Goal: Use online tool/utility

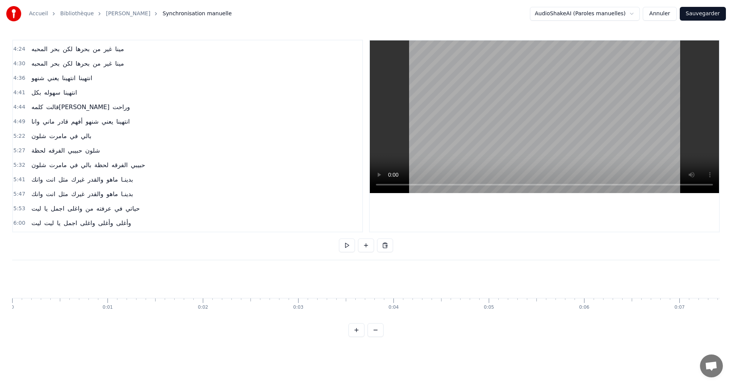
scroll to position [0, 39230]
click at [348, 251] on button at bounding box center [347, 245] width 16 height 14
click at [348, 252] on button at bounding box center [347, 245] width 16 height 14
click at [348, 248] on button at bounding box center [347, 245] width 16 height 14
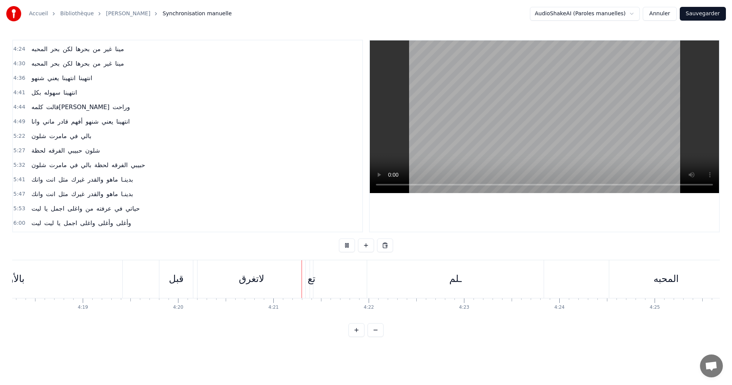
scroll to position [0, 24798]
click at [348, 242] on button at bounding box center [347, 245] width 16 height 14
click at [449, 286] on div "ـلم" at bounding box center [452, 279] width 197 height 38
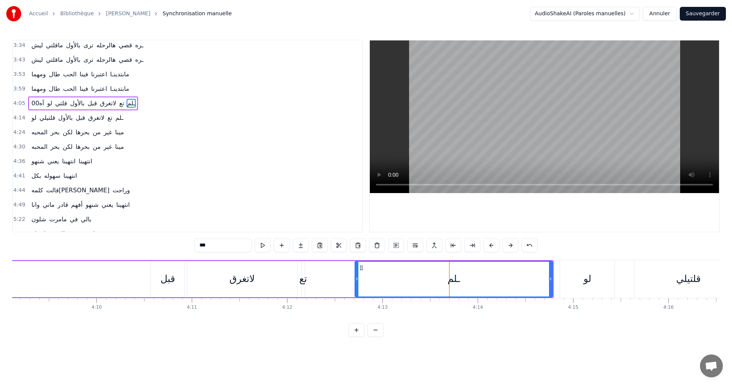
scroll to position [230, 0]
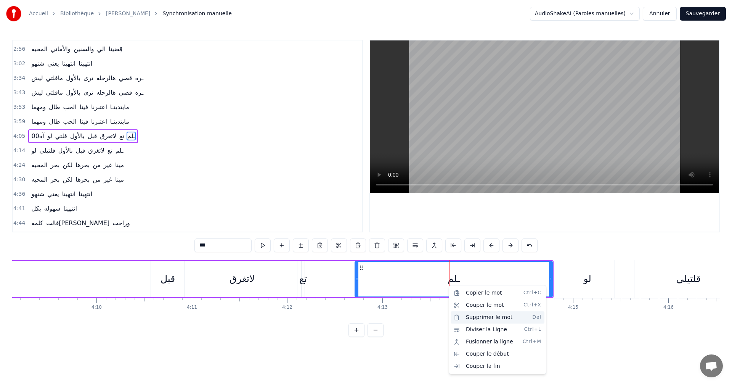
drag, startPoint x: 477, startPoint y: 313, endPoint x: 471, endPoint y: 313, distance: 6.5
click at [477, 313] on div "Supprimer le mot Del" at bounding box center [497, 317] width 94 height 12
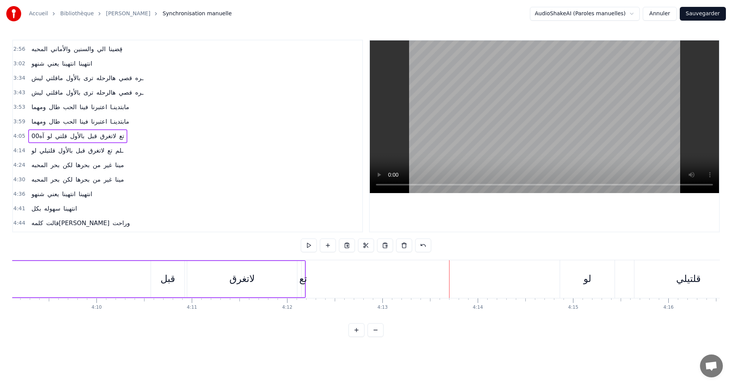
click at [302, 283] on div "تع" at bounding box center [303, 278] width 8 height 14
drag, startPoint x: 305, startPoint y: 281, endPoint x: 361, endPoint y: 281, distance: 56.0
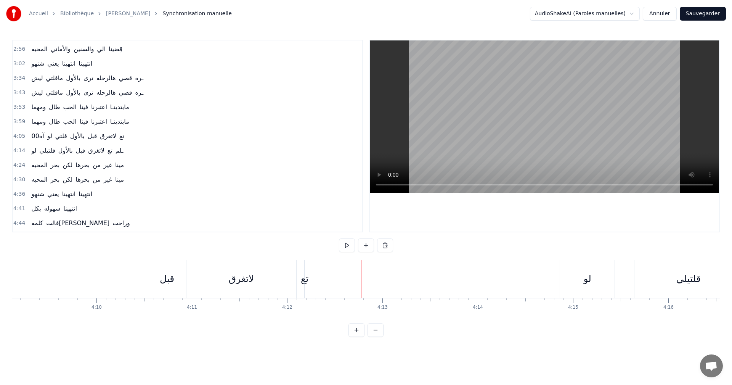
click at [303, 279] on div "تع" at bounding box center [305, 278] width 8 height 14
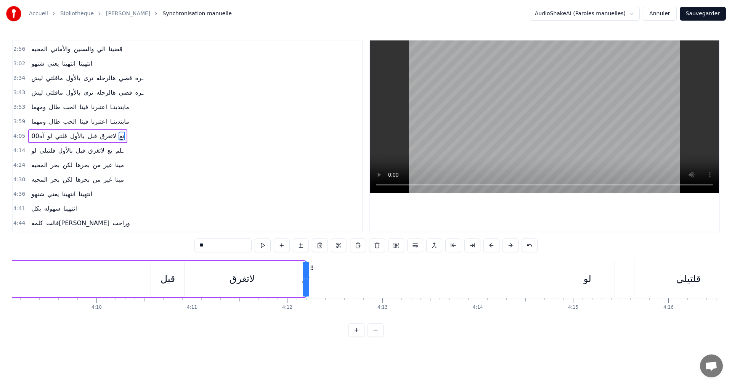
drag, startPoint x: 306, startPoint y: 277, endPoint x: 363, endPoint y: 275, distance: 56.5
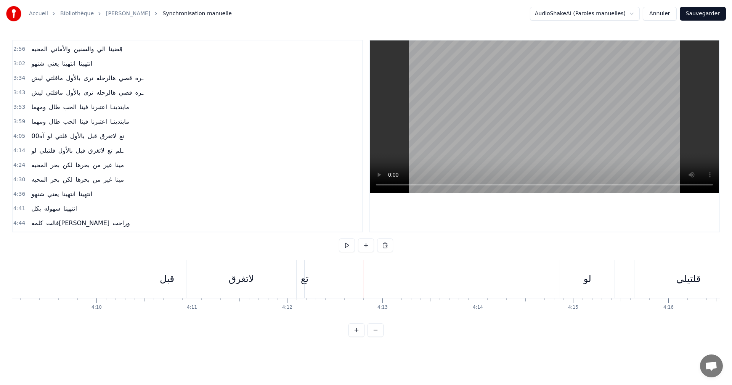
click at [304, 277] on div "تع" at bounding box center [305, 278] width 8 height 14
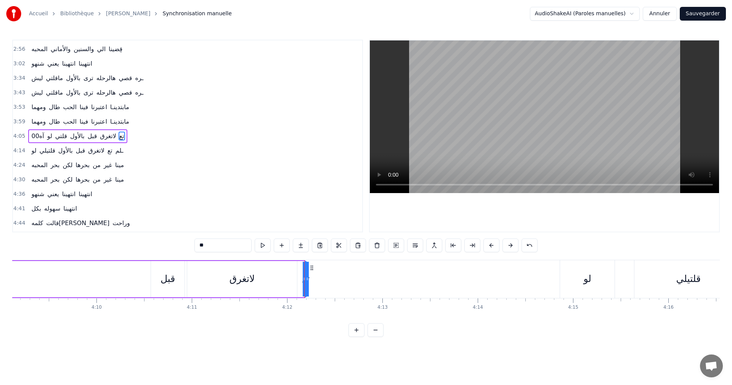
drag, startPoint x: 303, startPoint y: 279, endPoint x: 288, endPoint y: 279, distance: 14.5
click at [306, 279] on div "تع" at bounding box center [305, 278] width 8 height 14
click at [526, 243] on button at bounding box center [529, 245] width 16 height 14
click at [526, 243] on button at bounding box center [520, 245] width 16 height 14
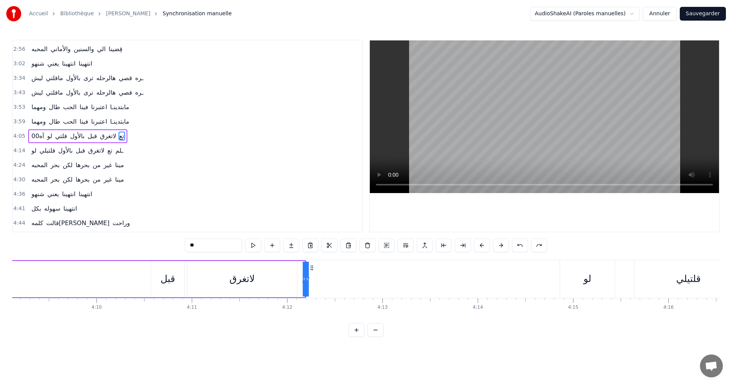
click at [520, 243] on button at bounding box center [520, 245] width 16 height 14
click at [519, 244] on button at bounding box center [520, 245] width 16 height 14
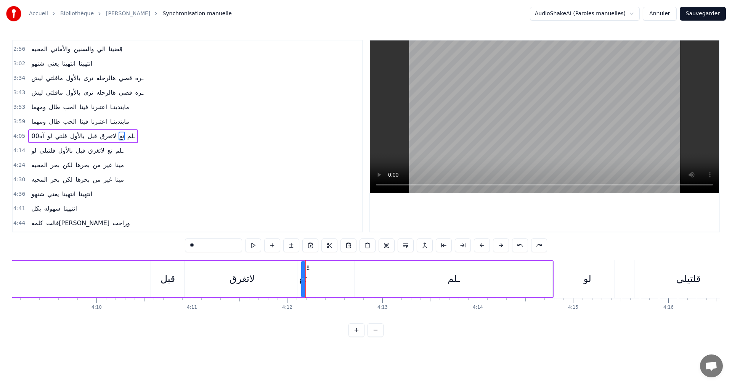
click at [519, 244] on button at bounding box center [520, 245] width 16 height 14
click at [299, 280] on div "تع" at bounding box center [303, 278] width 8 height 14
click at [119, 136] on span "تع" at bounding box center [122, 135] width 6 height 9
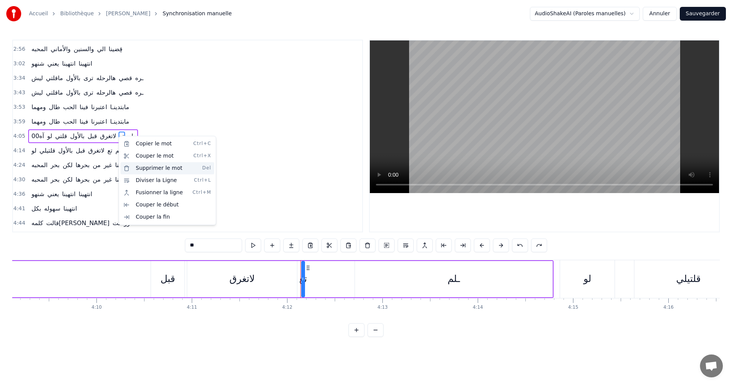
click at [152, 164] on div "Supprimer le mot Del" at bounding box center [167, 168] width 94 height 12
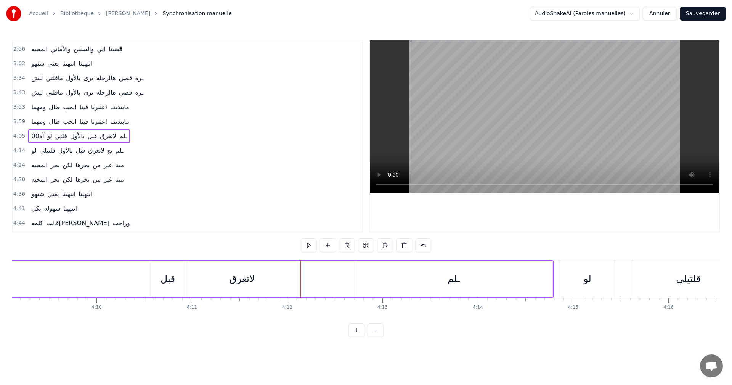
click at [454, 287] on div "ـلم" at bounding box center [453, 279] width 197 height 36
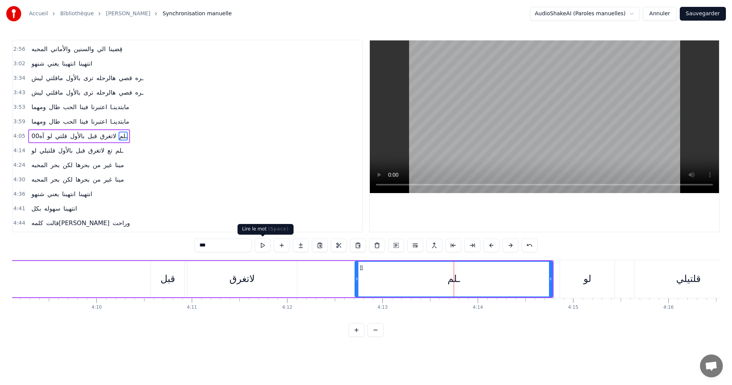
click at [246, 245] on input "***" at bounding box center [222, 245] width 57 height 14
click at [168, 253] on div "0:42 لحظه لحظه من عطاك الحق تنساني وتروح 0:56 لحظه لحظه من عطاك الحق تنساني وتر…" at bounding box center [365, 188] width 707 height 297
click at [159, 261] on div "قبل" at bounding box center [168, 279] width 34 height 36
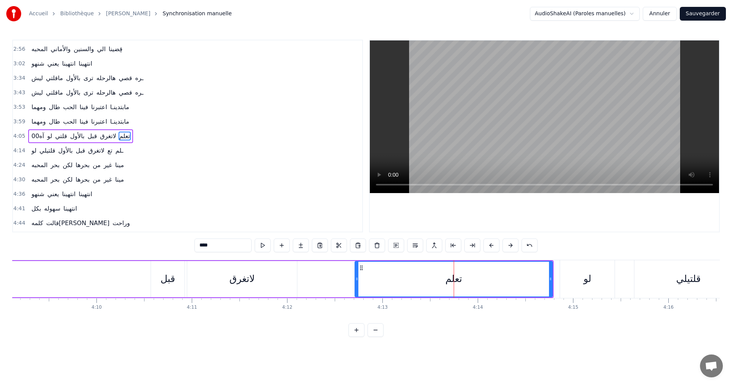
type input "***"
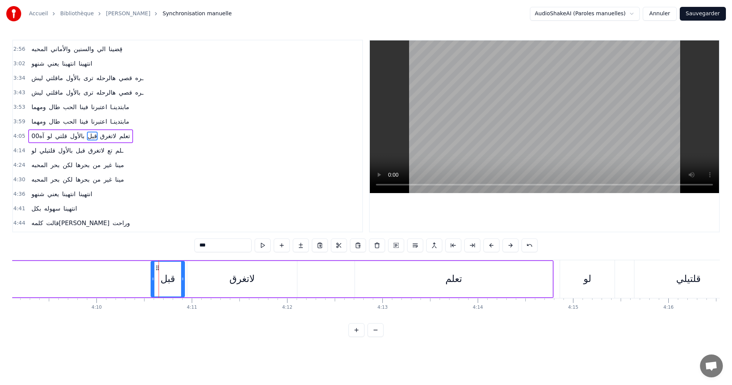
click at [155, 256] on div "0:42 لحظه لحظه من عطاك الحق تنساني وتروح 0:56 لحظه لحظه من عطاك الحق تنساني وتر…" at bounding box center [365, 188] width 707 height 297
click at [158, 247] on div "0:42 لحظه لحظه من عطاك الحق تنساني وتروح 0:56 لحظه لحظه من عطاك الحق تنساني وتر…" at bounding box center [365, 188] width 707 height 297
click at [169, 234] on div "0:42 لحظه لحظه من عطاك الحق تنساني وتروح 0:56 لحظه لحظه من عطاك الحق تنساني وتر…" at bounding box center [365, 188] width 707 height 297
click at [178, 221] on div "4:44 كلمه قالت[PERSON_NAME] وراحت" at bounding box center [187, 223] width 349 height 14
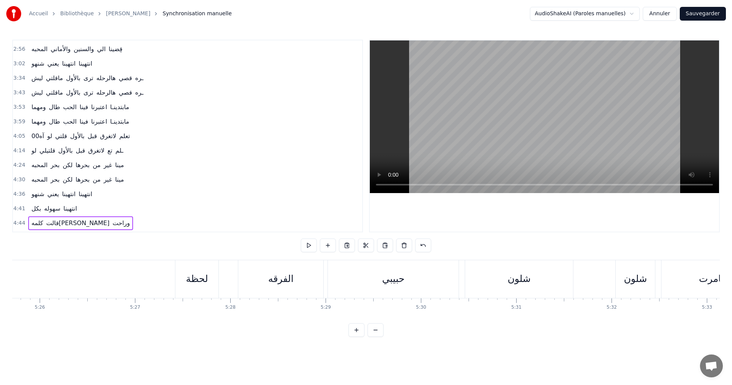
scroll to position [0, 30989]
click at [101, 149] on span "لاتغرق" at bounding box center [96, 150] width 18 height 9
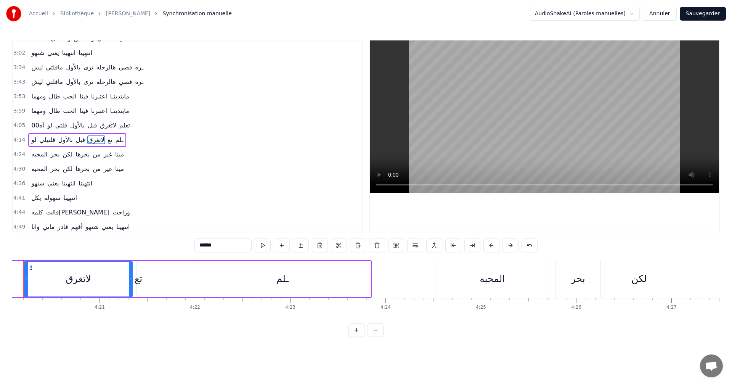
scroll to position [0, 24753]
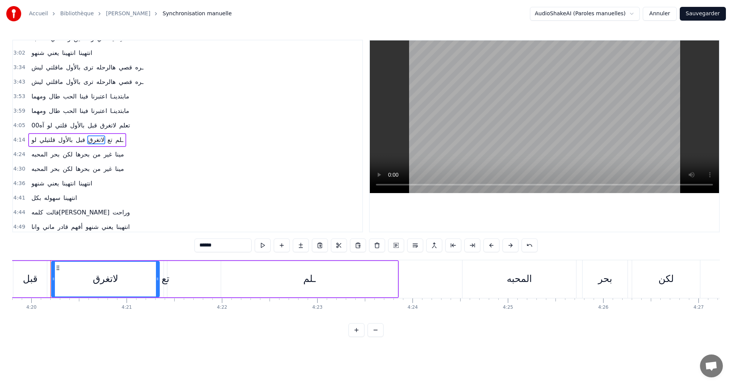
click at [117, 141] on span "ـلم" at bounding box center [120, 139] width 10 height 9
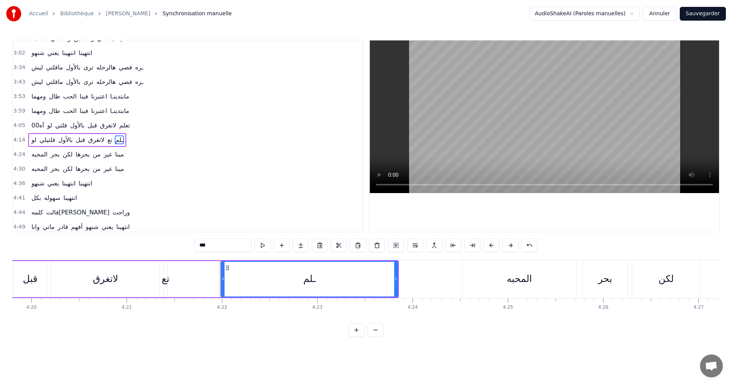
scroll to position [245, 0]
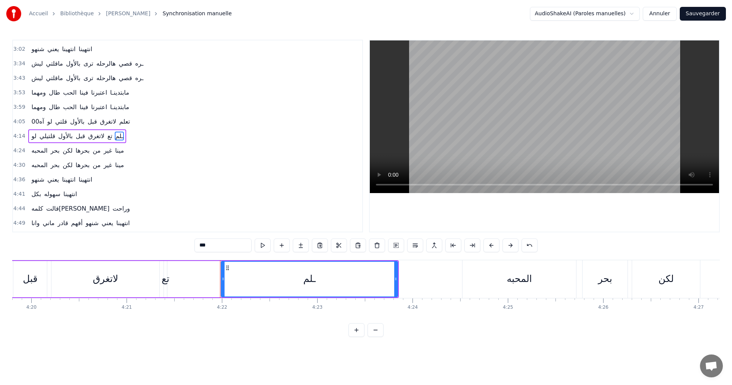
click at [109, 136] on span "تع" at bounding box center [110, 135] width 6 height 9
type input "**"
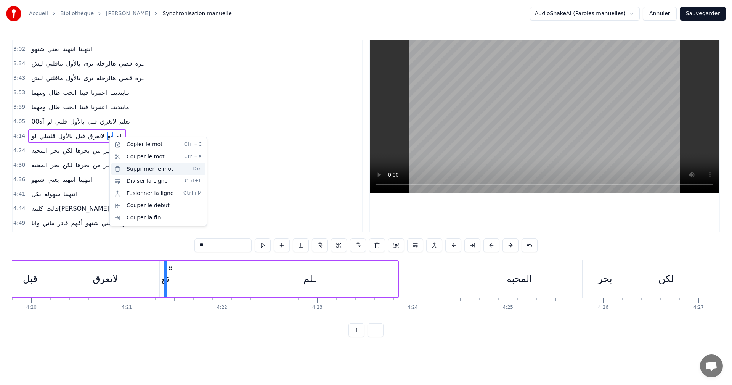
click at [142, 168] on div "Supprimer le mot Del" at bounding box center [158, 169] width 94 height 12
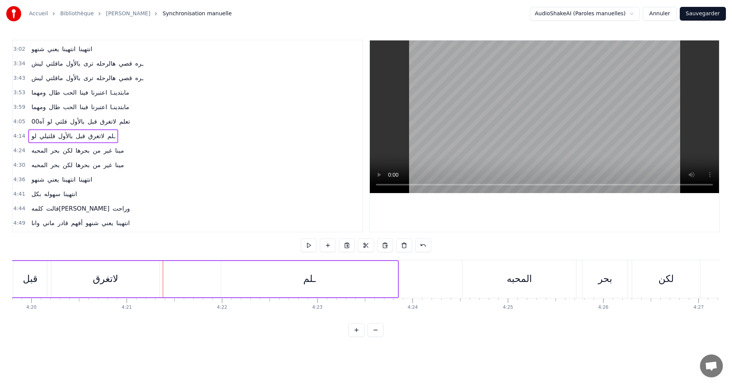
click at [108, 138] on span "ـلم" at bounding box center [112, 135] width 10 height 9
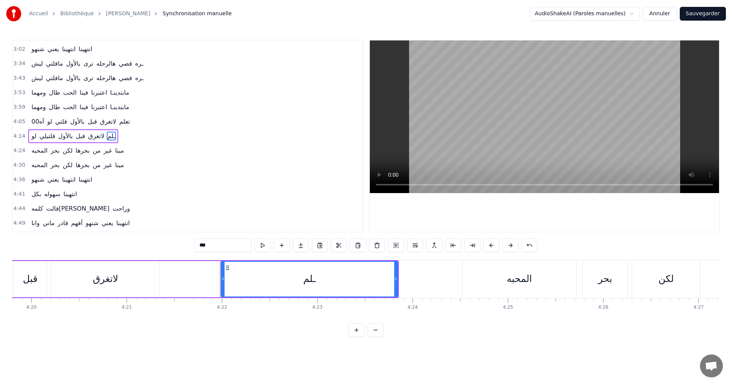
click at [231, 245] on input "***" at bounding box center [222, 245] width 57 height 14
click at [249, 244] on input "****" at bounding box center [222, 245] width 57 height 14
type input "****"
click at [261, 247] on button at bounding box center [263, 245] width 16 height 14
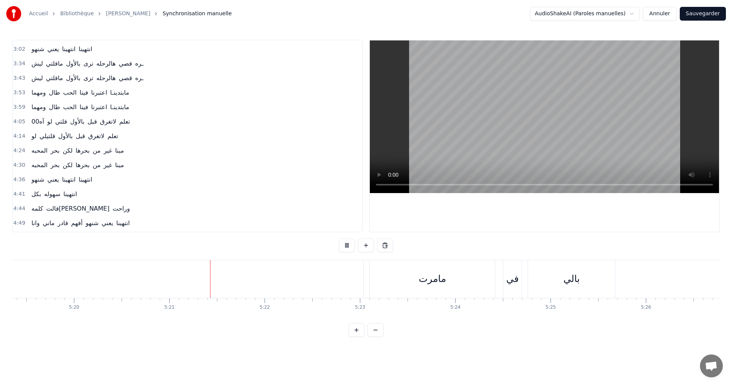
scroll to position [0, 30527]
click at [347, 244] on button at bounding box center [347, 245] width 16 height 14
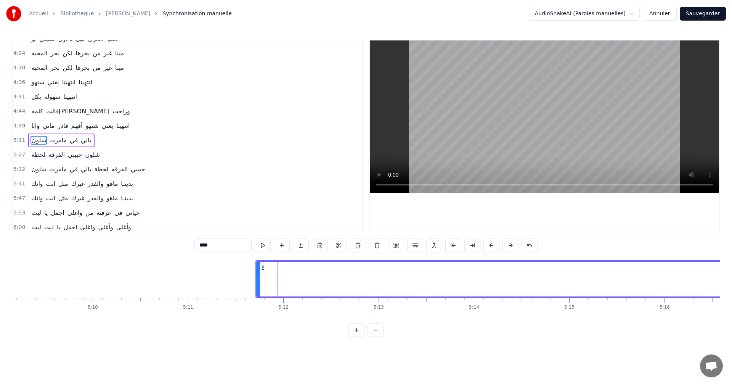
scroll to position [346, 0]
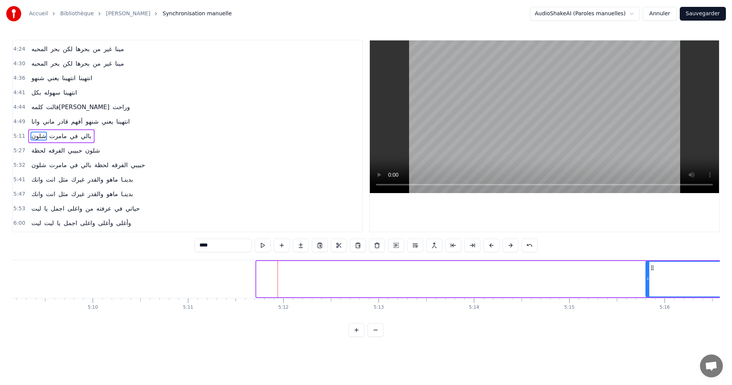
drag, startPoint x: 259, startPoint y: 278, endPoint x: 648, endPoint y: 274, distance: 389.1
click at [648, 274] on div at bounding box center [647, 278] width 3 height 35
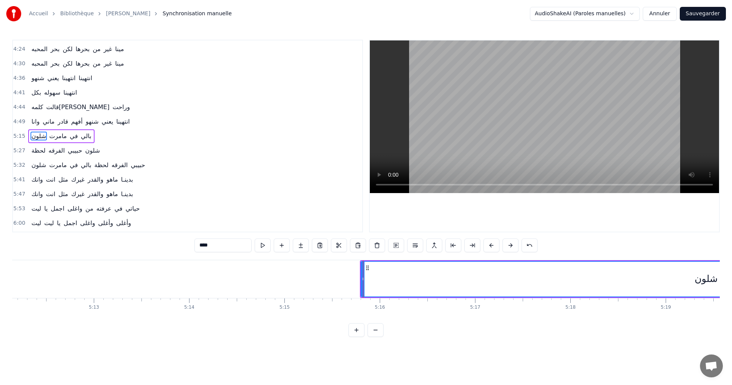
scroll to position [0, 29871]
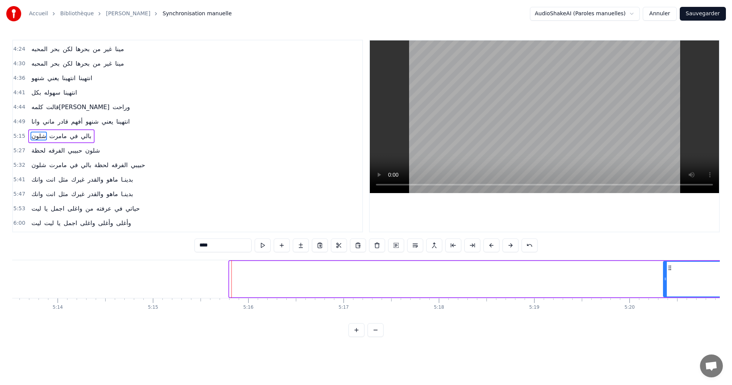
drag, startPoint x: 232, startPoint y: 278, endPoint x: 665, endPoint y: 277, distance: 433.7
click at [665, 277] on icon at bounding box center [665, 279] width 3 height 6
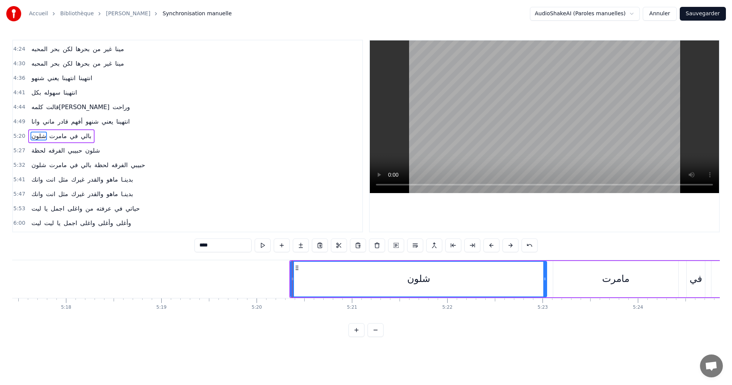
scroll to position [0, 30375]
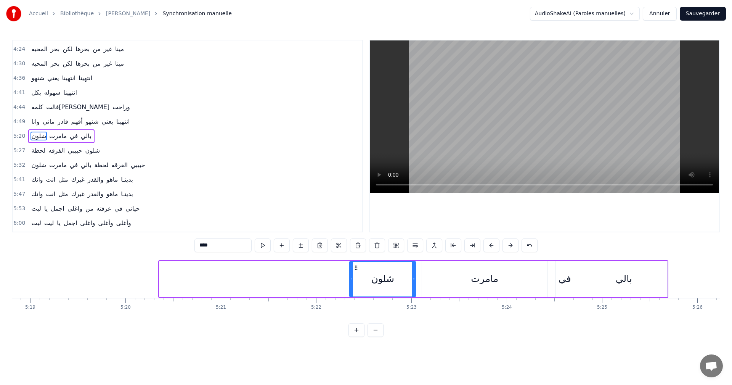
drag, startPoint x: 160, startPoint y: 276, endPoint x: 350, endPoint y: 277, distance: 190.2
click at [350, 277] on icon at bounding box center [351, 279] width 3 height 6
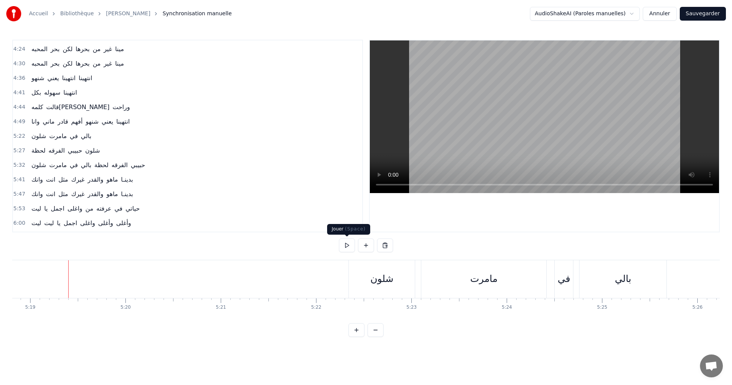
click at [342, 245] on button at bounding box center [347, 245] width 16 height 14
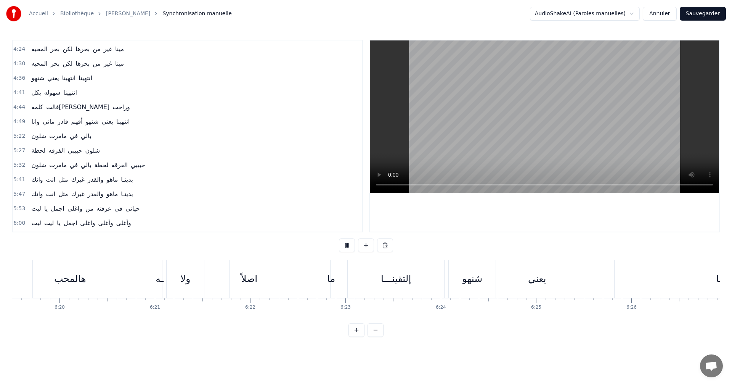
scroll to position [0, 36178]
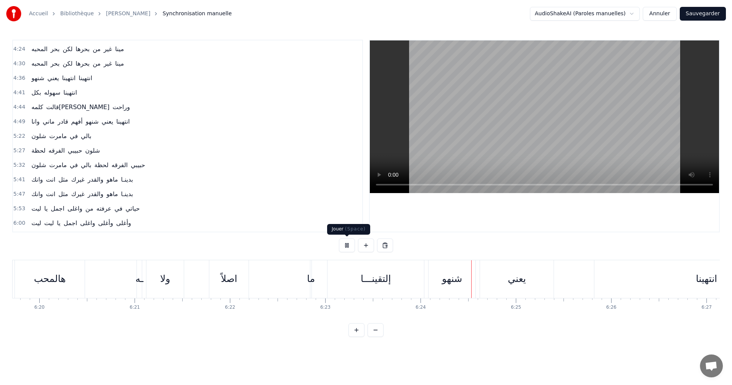
click at [346, 242] on button at bounding box center [347, 245] width 16 height 14
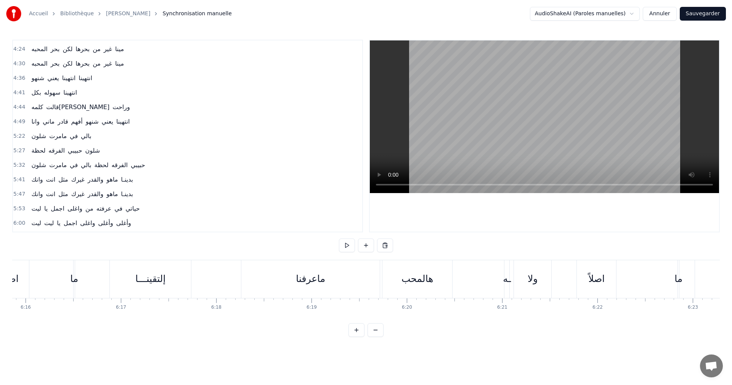
scroll to position [0, 35767]
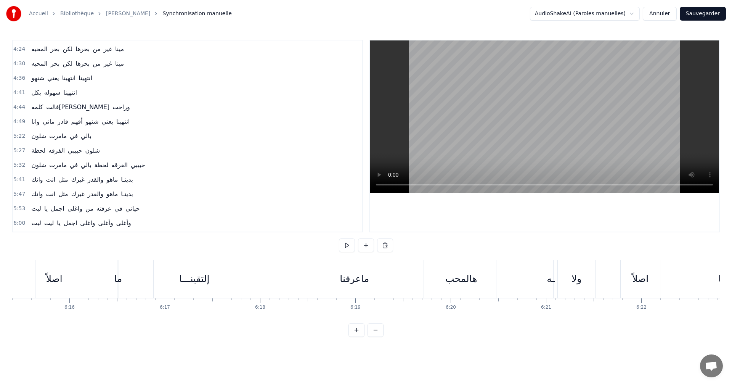
click at [551, 284] on div "ـه" at bounding box center [551, 278] width 8 height 14
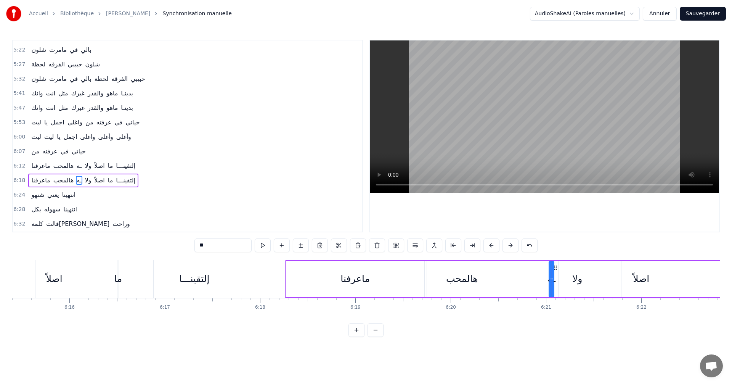
scroll to position [446, 0]
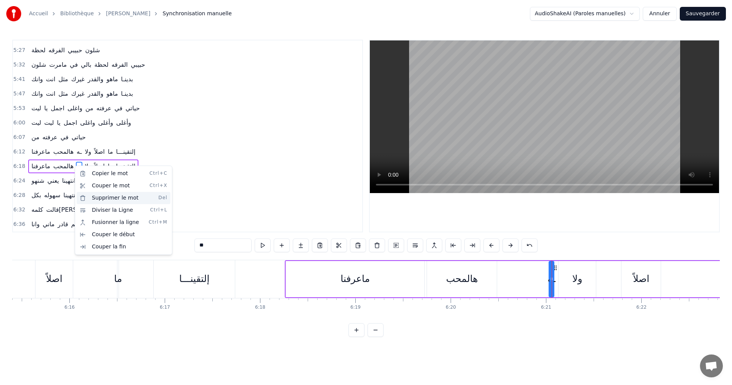
click at [110, 196] on div "Supprimer le mot Del" at bounding box center [124, 198] width 94 height 12
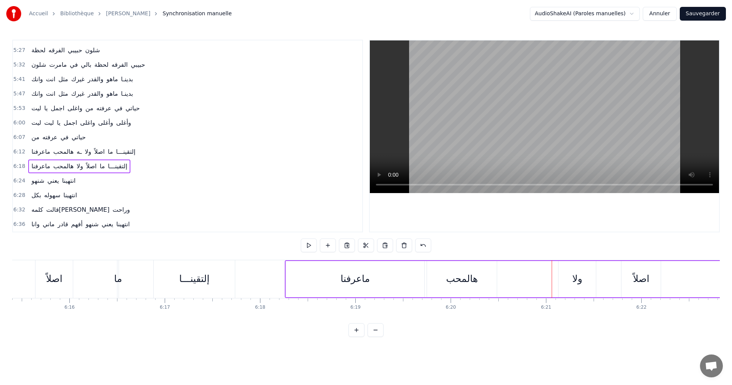
click at [453, 276] on div "هالمحب" at bounding box center [462, 278] width 32 height 14
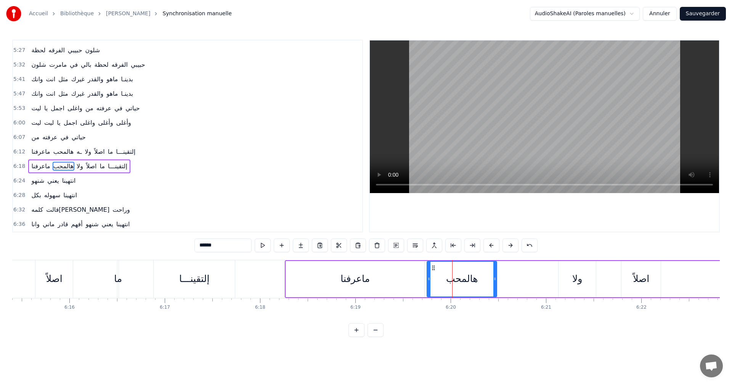
click at [200, 246] on input "******" at bounding box center [222, 245] width 57 height 14
type input "*"
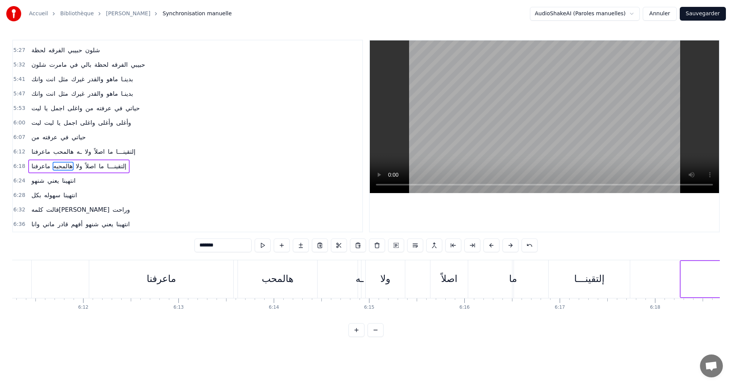
scroll to position [0, 35329]
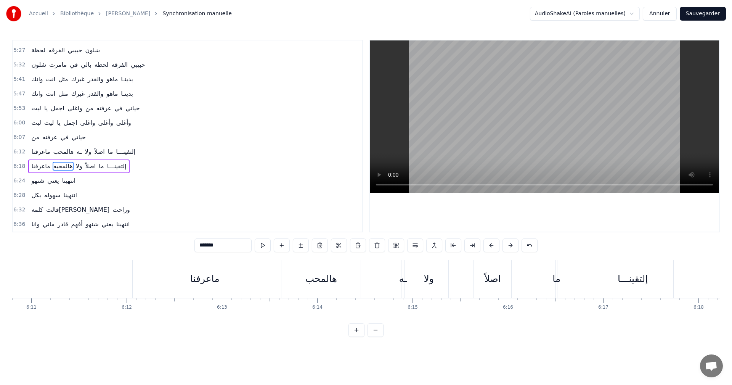
click at [402, 280] on div "ـه" at bounding box center [403, 278] width 8 height 14
type input "**"
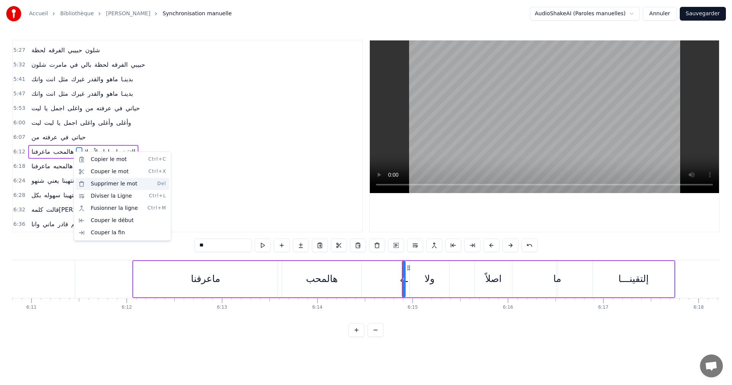
click at [106, 178] on div "Supprimer le mot Del" at bounding box center [122, 184] width 94 height 12
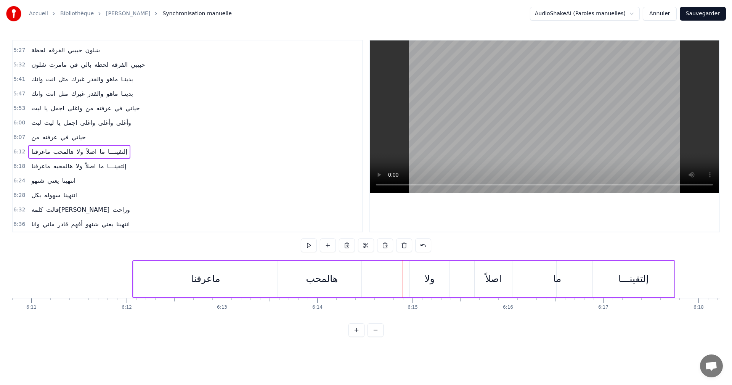
click at [324, 282] on div "هالمحب" at bounding box center [322, 278] width 32 height 14
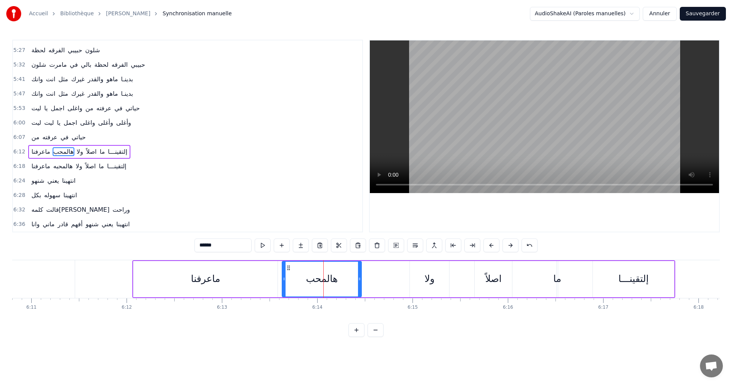
click at [198, 245] on input "******" at bounding box center [222, 245] width 57 height 14
type input "*"
type input "*******"
click at [98, 257] on div "0:42 لحظه لحظه من عطاك الحق تنساني وتروح 0:56 لحظه لحظه من عطاك الحق تنساني وتر…" at bounding box center [365, 188] width 707 height 297
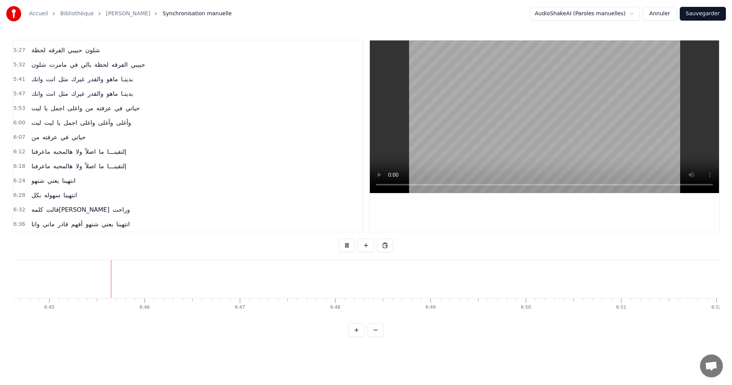
scroll to position [0, 38551]
click at [708, 14] on button "Sauvegarder" at bounding box center [703, 14] width 46 height 14
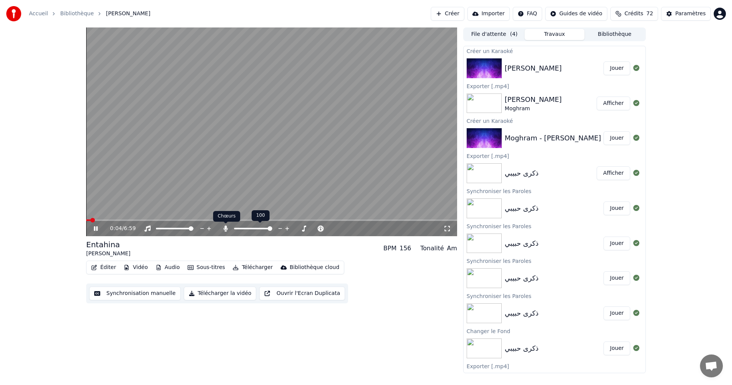
click at [224, 226] on icon at bounding box center [226, 228] width 8 height 6
click at [279, 229] on icon at bounding box center [280, 228] width 7 height 8
click at [295, 229] on icon at bounding box center [296, 228] width 7 height 8
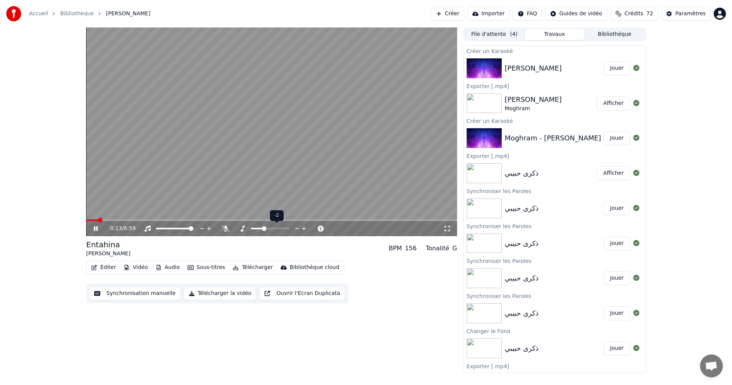
click at [295, 229] on icon at bounding box center [296, 228] width 7 height 8
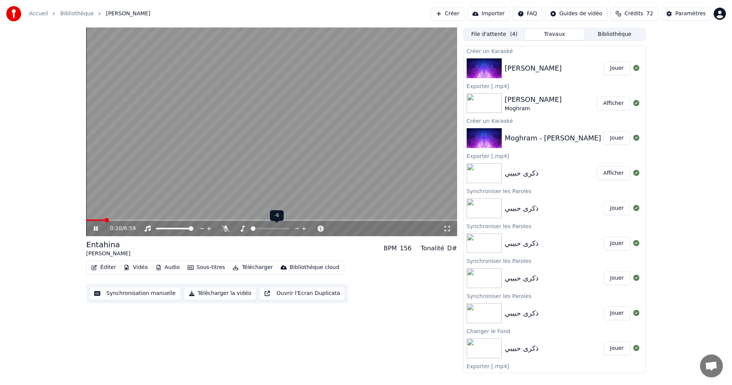
click at [295, 229] on icon at bounding box center [296, 228] width 7 height 8
click at [302, 229] on icon at bounding box center [303, 228] width 7 height 8
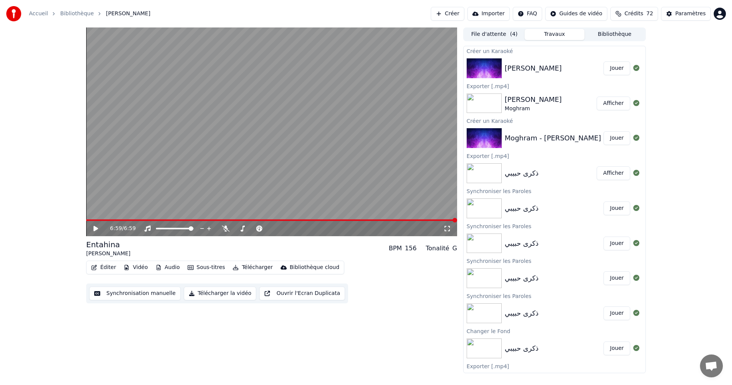
click at [95, 227] on icon at bounding box center [95, 228] width 5 height 5
